Goal: Communication & Community: Answer question/provide support

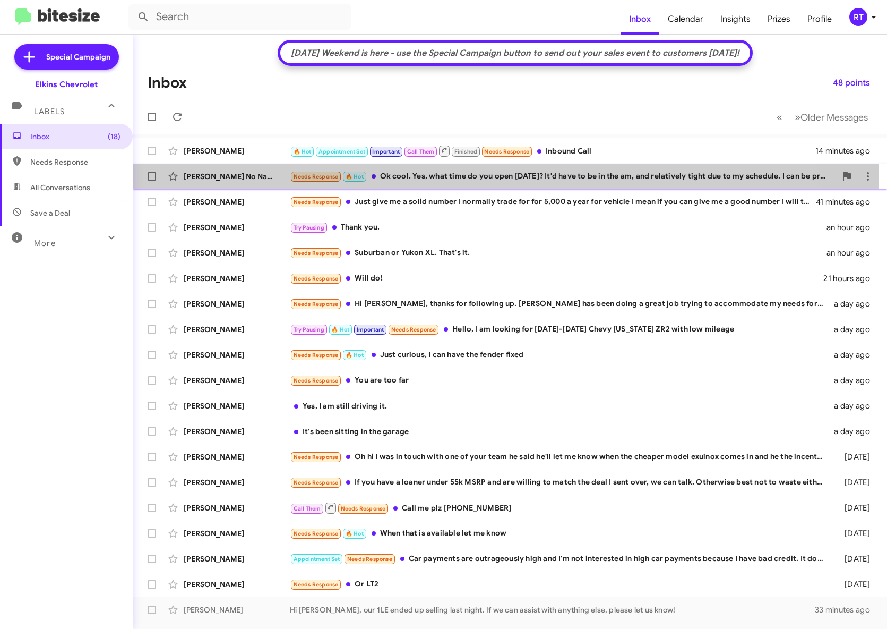
click at [443, 177] on div "Needs Response 🔥 Hot Ok cool. Yes, what time do you open [DATE]? It'd have to b…" at bounding box center [563, 176] width 546 height 12
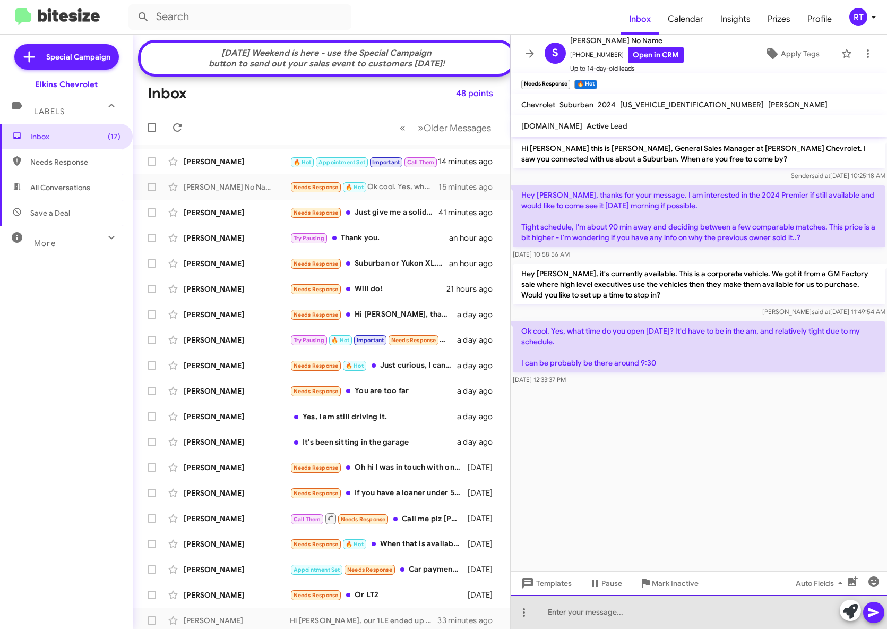
click at [569, 613] on div at bounding box center [699, 612] width 377 height 34
